Goal: Task Accomplishment & Management: Manage account settings

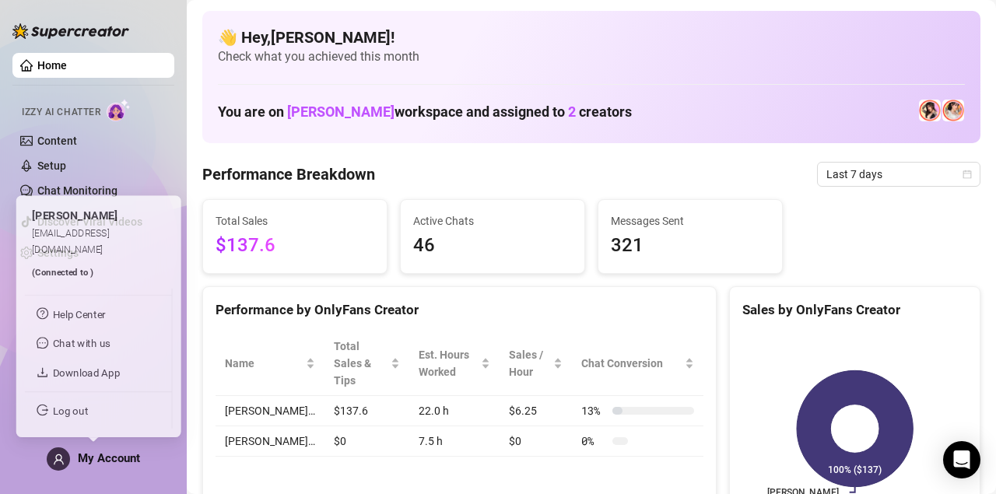
click at [133, 460] on span "My Account" at bounding box center [109, 458] width 62 height 14
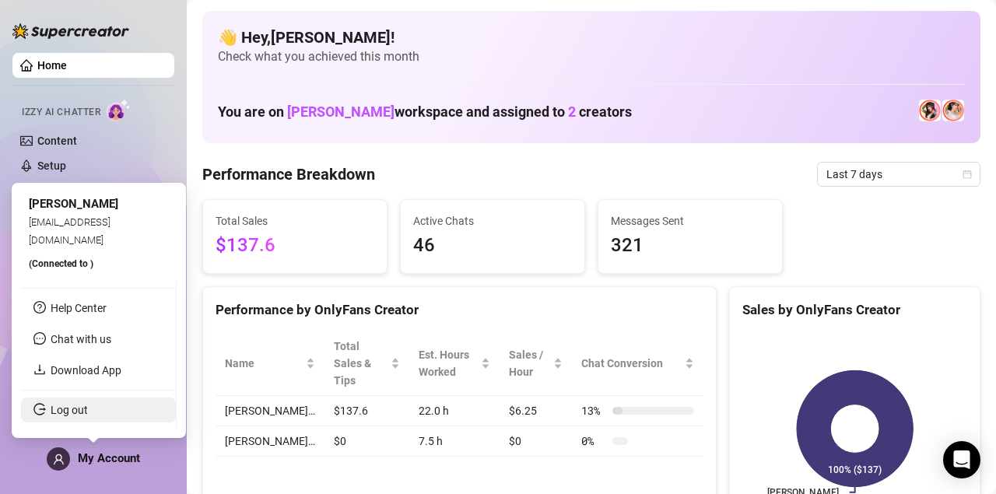
click at [63, 415] on link "Log out" at bounding box center [69, 410] width 37 height 12
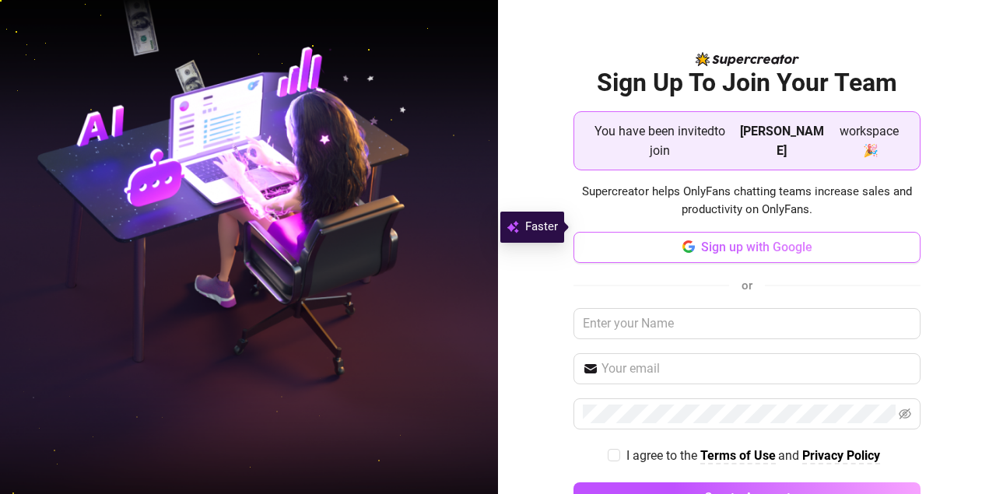
scroll to position [29, 0]
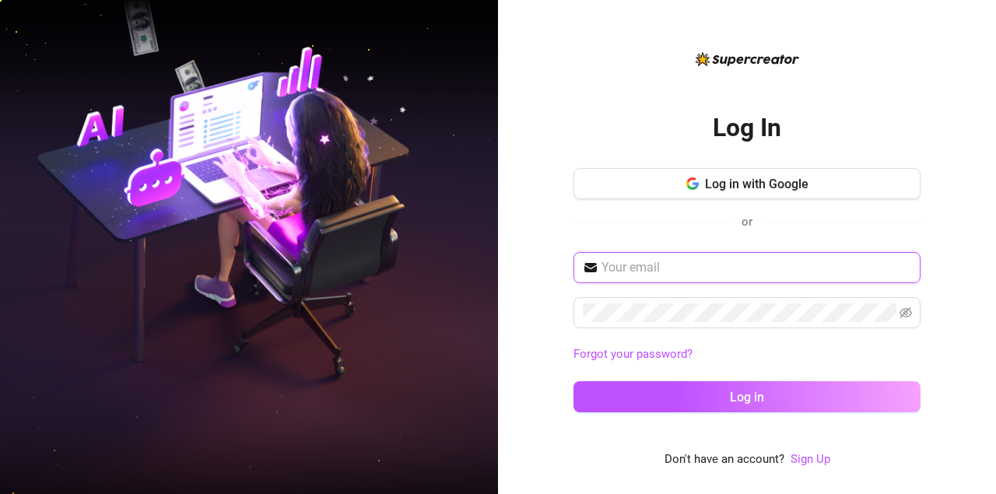
click at [659, 273] on input "text" at bounding box center [757, 267] width 310 height 19
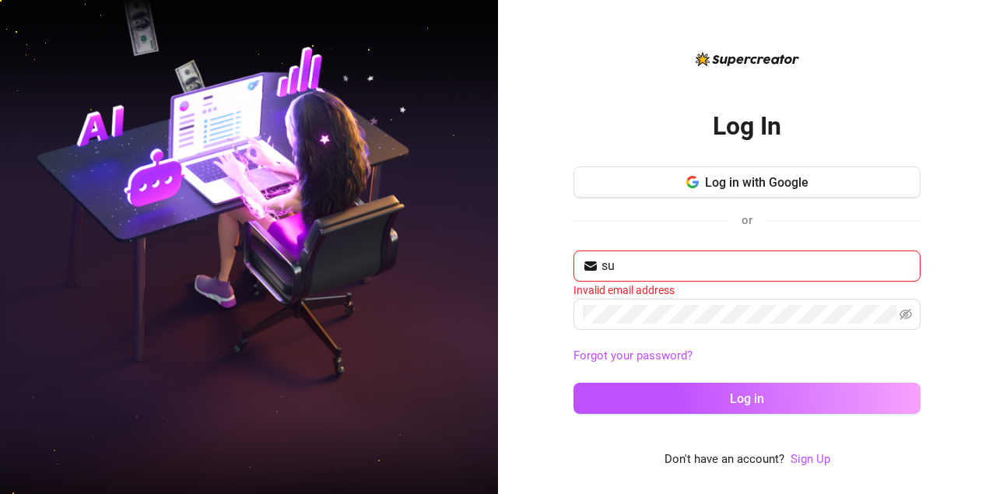
type input "s"
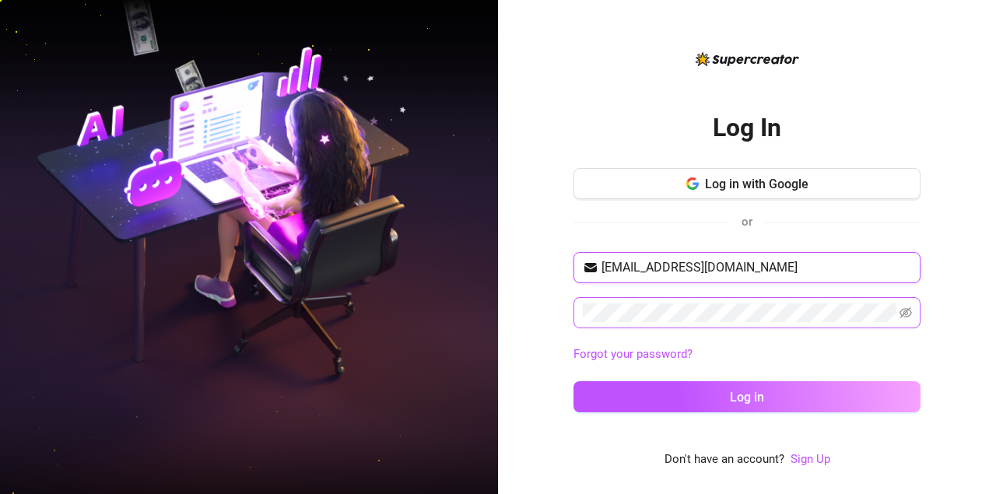
type input "colesuchi4@gmail.com"
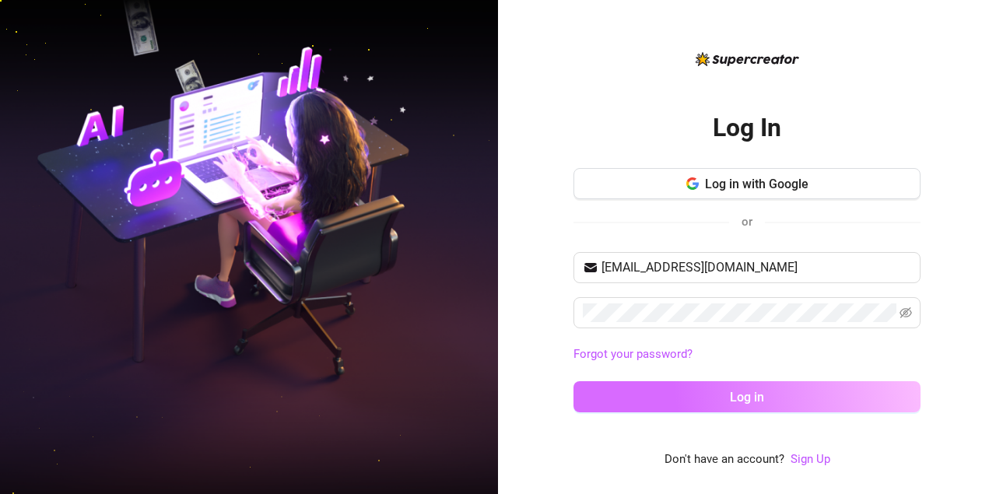
click at [788, 390] on button "Log in" at bounding box center [747, 396] width 347 height 31
